Goal: Obtain resource: Obtain resource

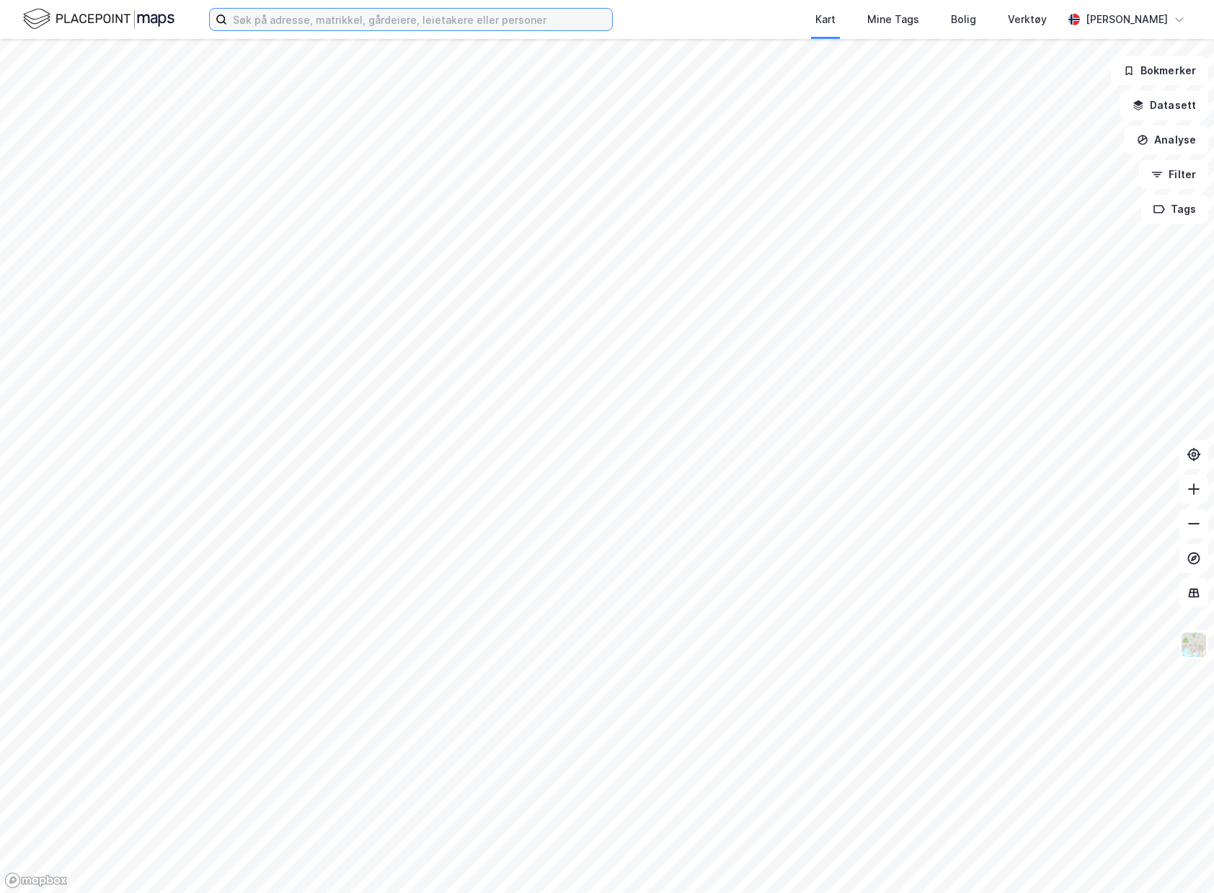
click at [296, 17] on input at bounding box center [419, 20] width 385 height 22
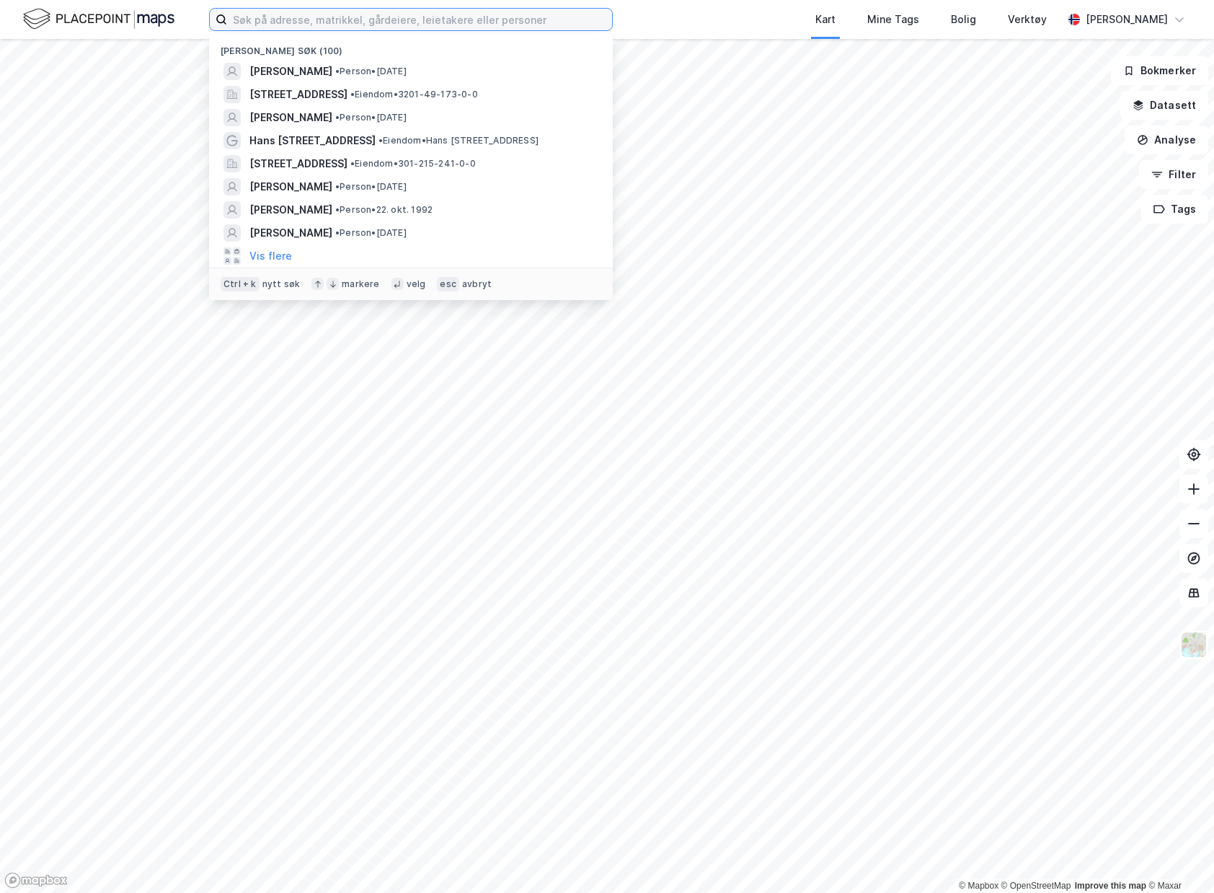
paste input "41/2547/0/54"
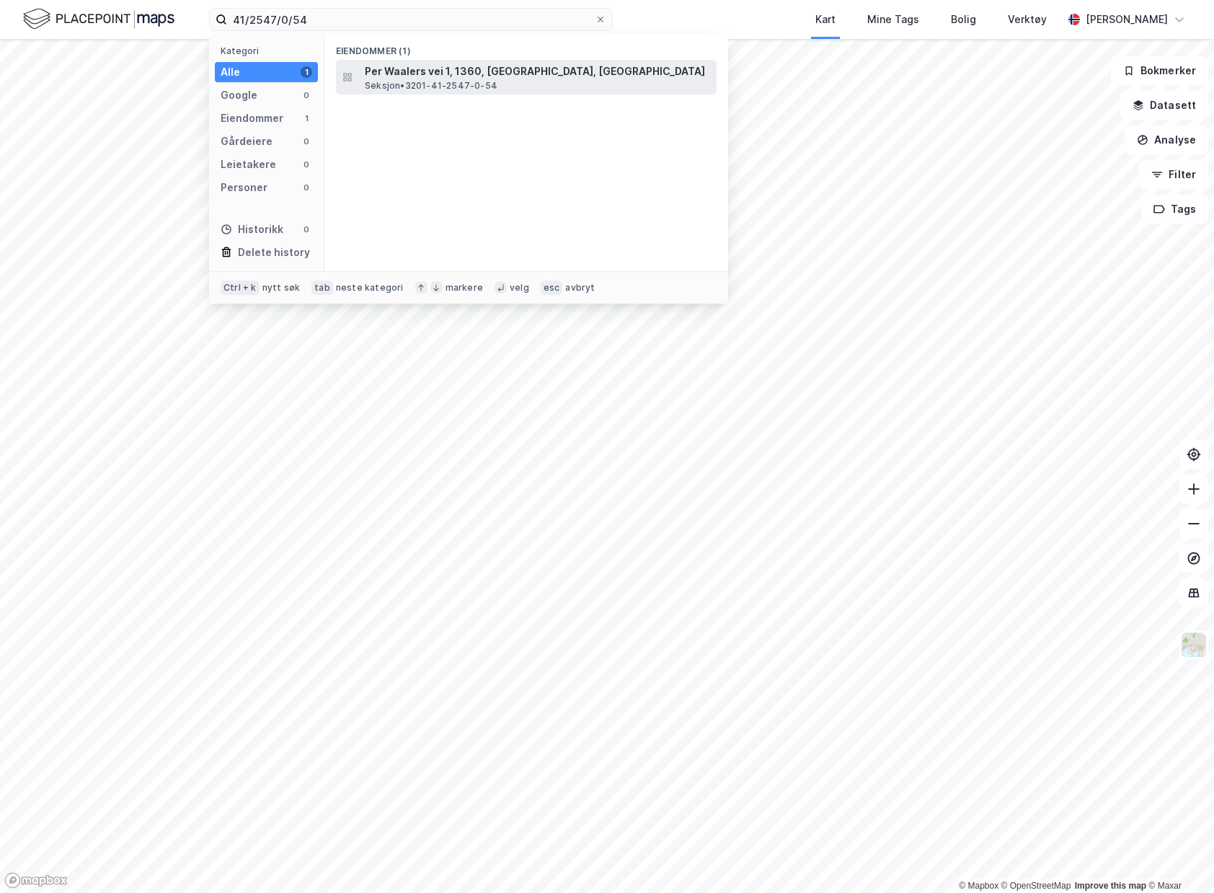
click at [409, 75] on span "Per Waalers vei 1, 1360, [GEOGRAPHIC_DATA], [GEOGRAPHIC_DATA]" at bounding box center [538, 71] width 346 height 17
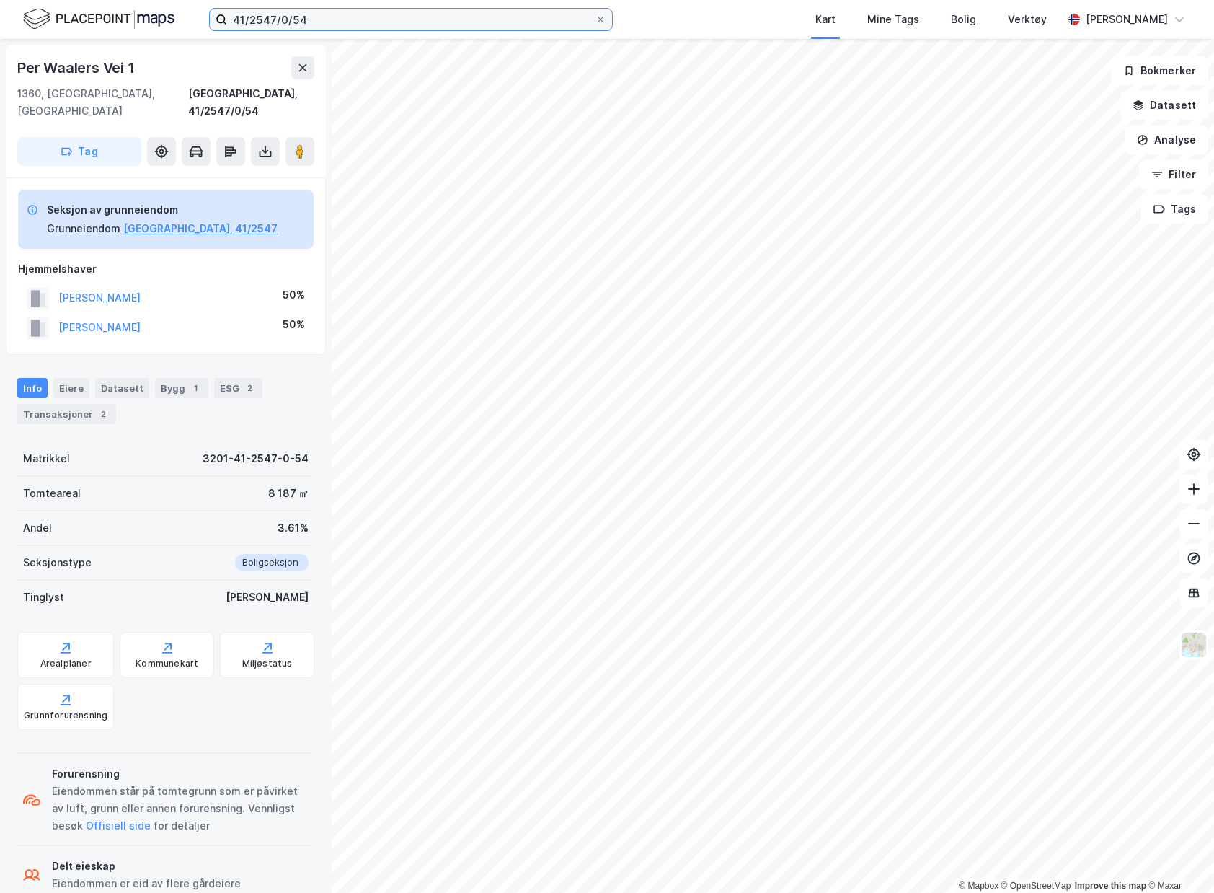
drag, startPoint x: 446, startPoint y: 22, endPoint x: 27, endPoint y: 17, distance: 419.7
click at [40, 17] on div "41/2547/0/54 Kart Mine Tags Bolig Verktøy [PERSON_NAME]" at bounding box center [607, 19] width 1214 height 39
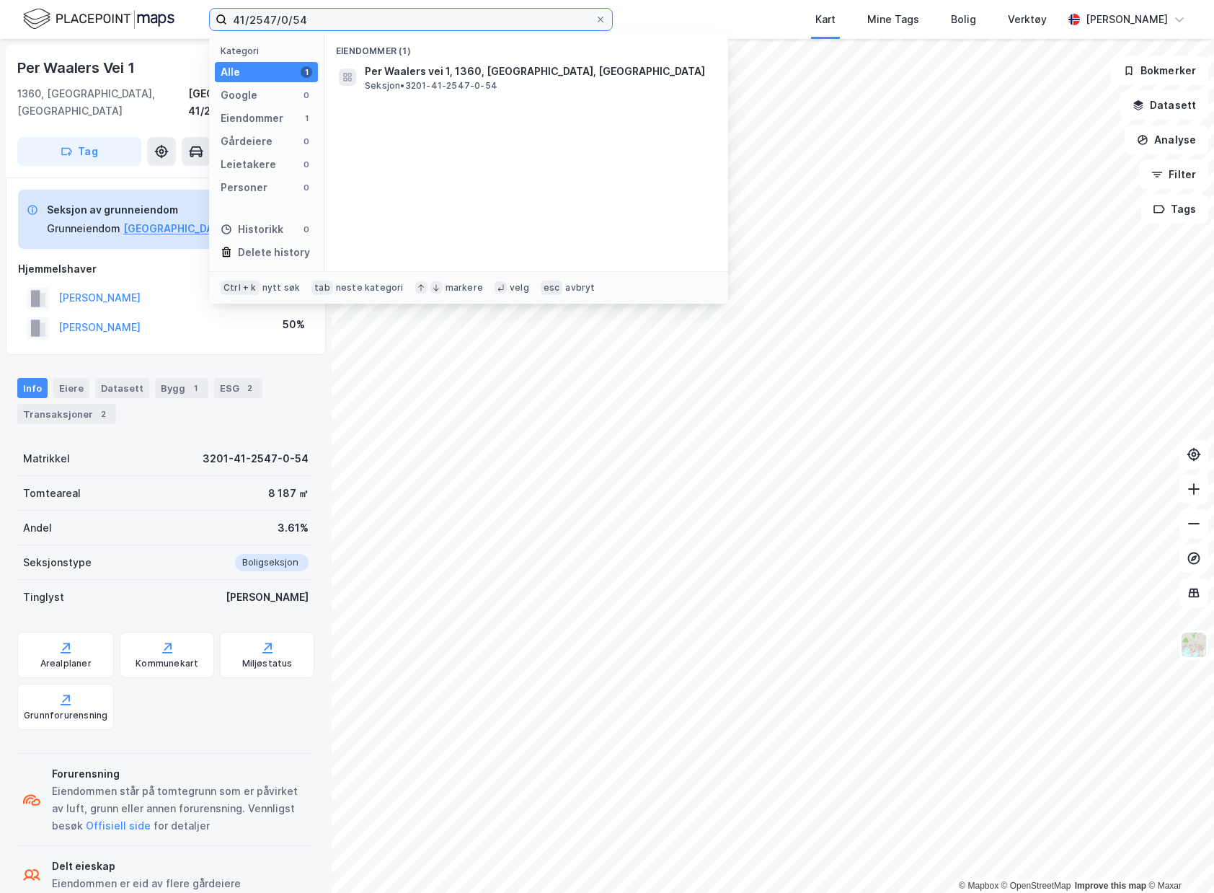
paste input "3201-41/2547/0/23"
type input "3201-41/2547/0/23"
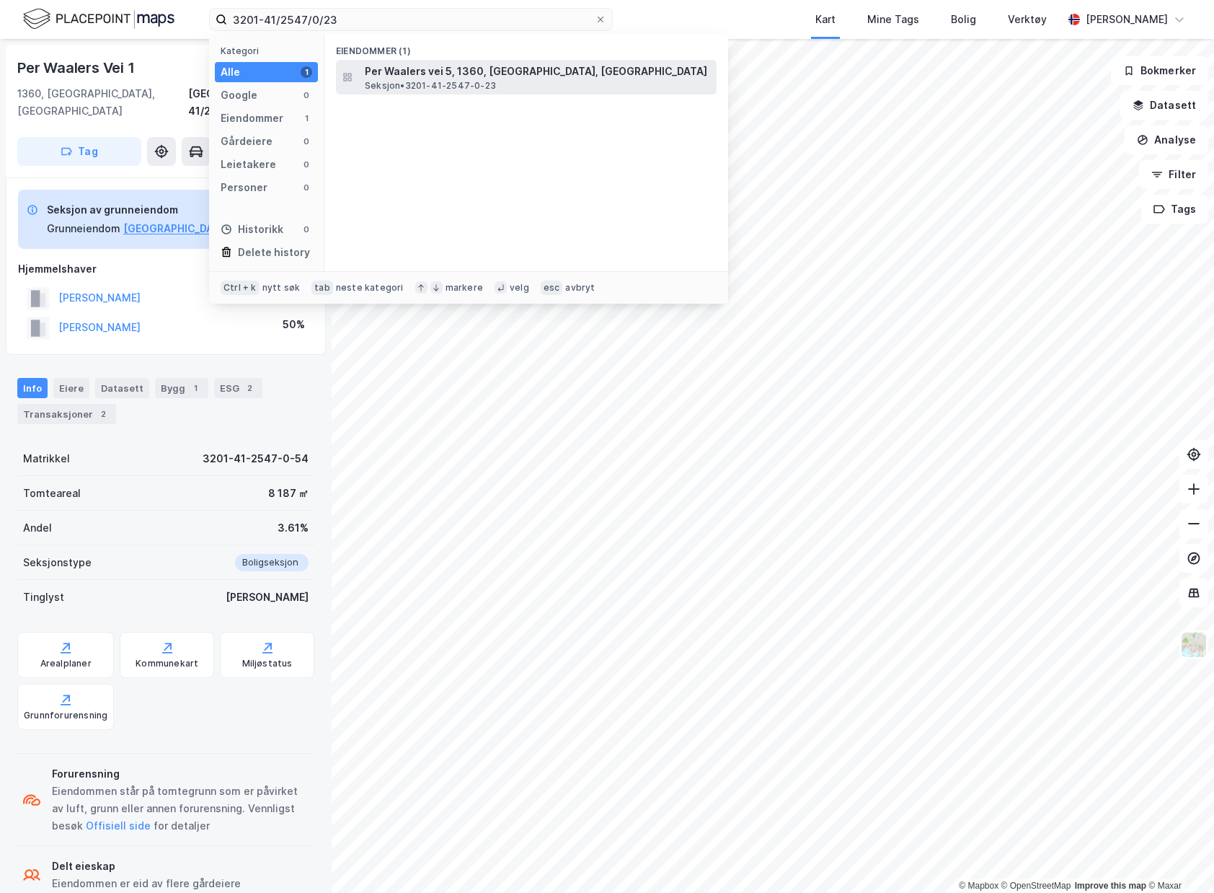
click at [579, 79] on span "Per Waalers vei 5, 1360, [GEOGRAPHIC_DATA], [GEOGRAPHIC_DATA]" at bounding box center [538, 71] width 346 height 17
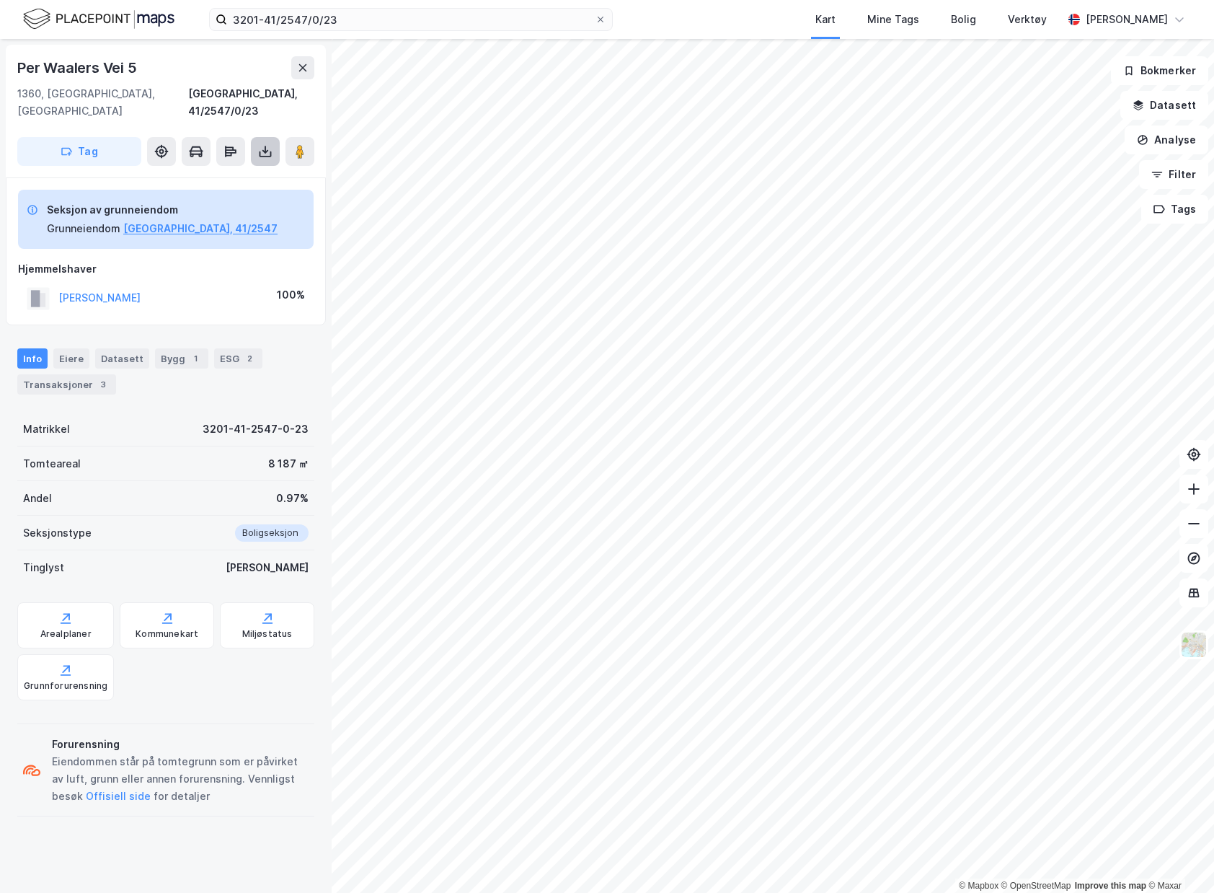
click at [263, 144] on icon at bounding box center [265, 151] width 14 height 14
click at [257, 169] on div "Last ned grunnbok" at bounding box center [203, 180] width 154 height 23
click at [157, 516] on div "Seksjonstype Boligseksjon" at bounding box center [165, 533] width 297 height 35
click at [177, 220] on button "[GEOGRAPHIC_DATA], 41/2547" at bounding box center [200, 228] width 154 height 17
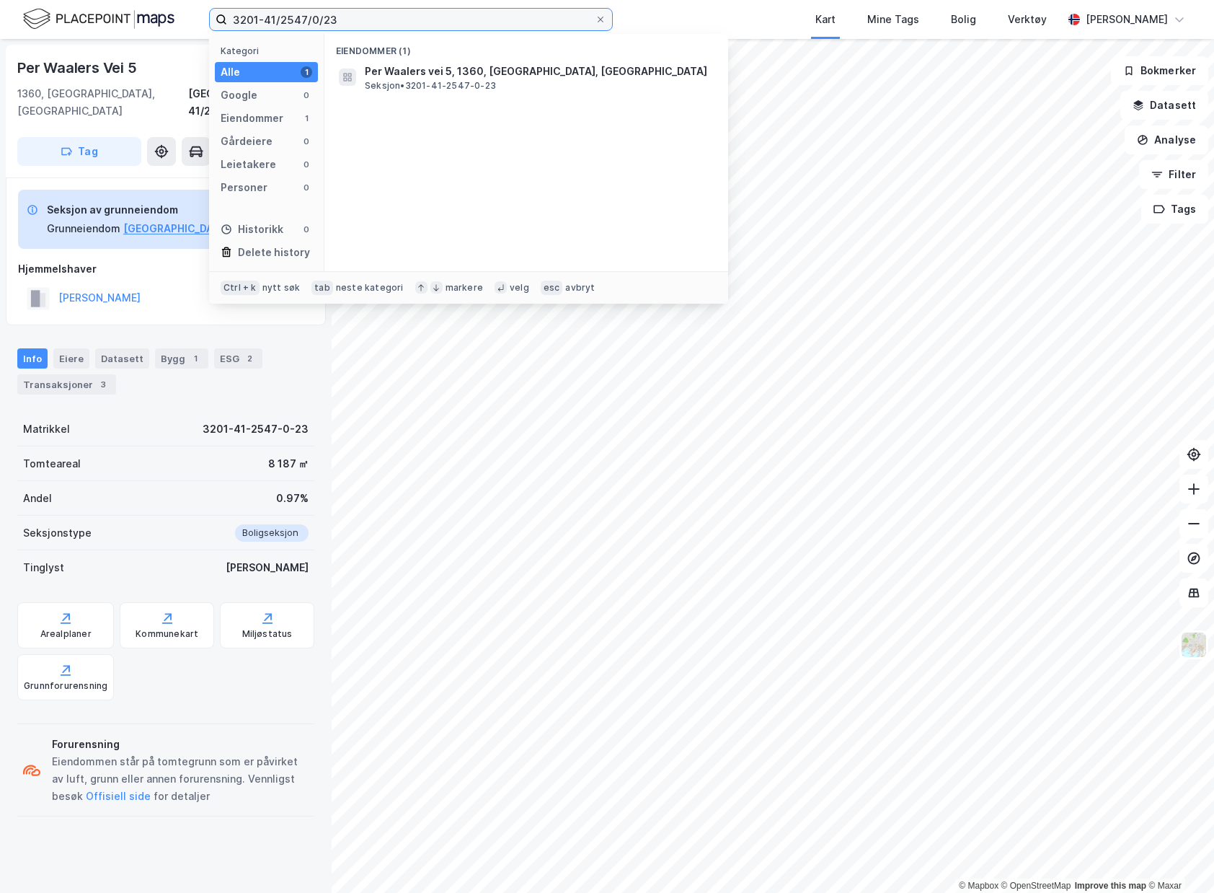
drag, startPoint x: 455, startPoint y: 16, endPoint x: 415, endPoint y: 16, distance: 39.7
click at [415, 16] on input "3201-41/2547/0/23" at bounding box center [411, 20] width 368 height 22
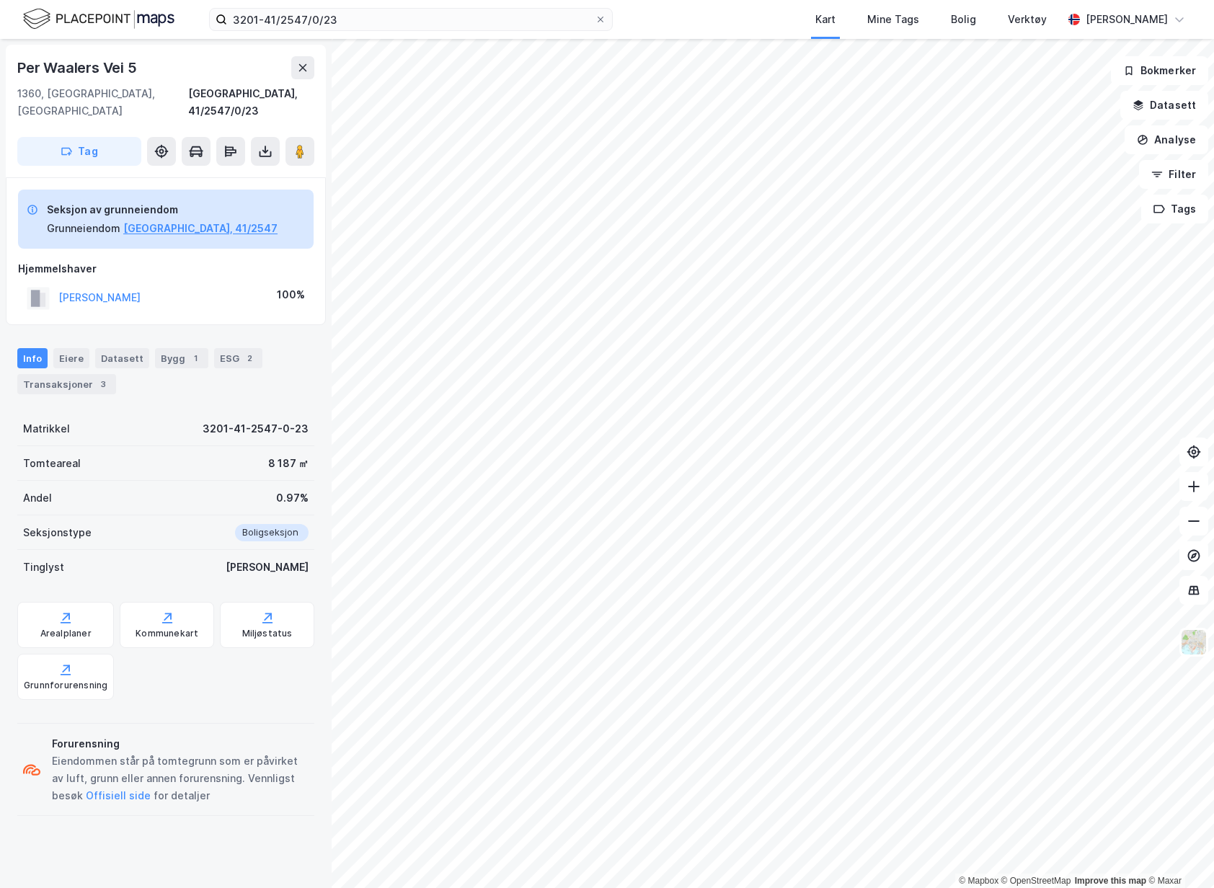
click at [801, 15] on div "Kart Mine Tags Bolig Verktøy" at bounding box center [872, 19] width 381 height 39
